Goal: Book appointment/travel/reservation

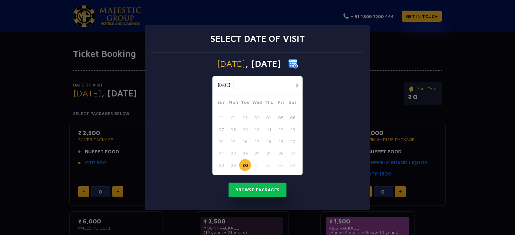
click at [298, 84] on button "button" at bounding box center [297, 85] width 8 height 8
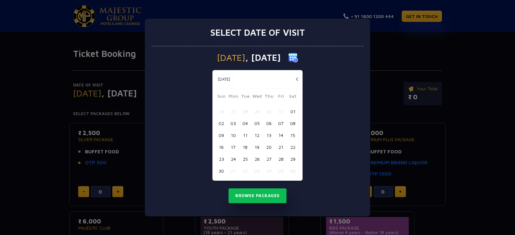
click at [269, 125] on button "06" at bounding box center [269, 123] width 12 height 12
click at [259, 197] on button "Browse Packages" at bounding box center [258, 196] width 58 height 15
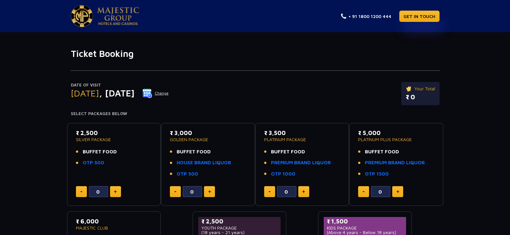
click at [208, 192] on img at bounding box center [209, 191] width 3 height 3
click at [209, 192] on img at bounding box center [209, 191] width 3 height 3
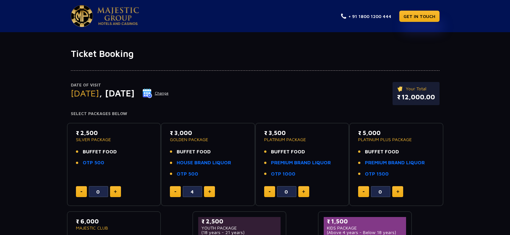
type input "5"
click at [217, 165] on link "HOUSE BRAND LIQUOR" at bounding box center [204, 162] width 54 height 7
